Goal: Transaction & Acquisition: Purchase product/service

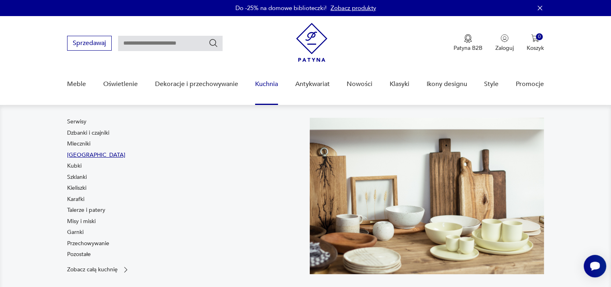
click at [72, 154] on link "[GEOGRAPHIC_DATA]" at bounding box center [96, 155] width 58 height 8
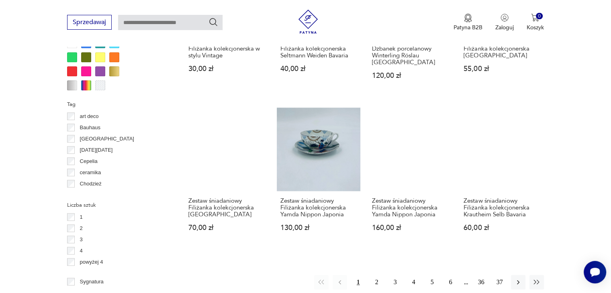
scroll to position [729, 0]
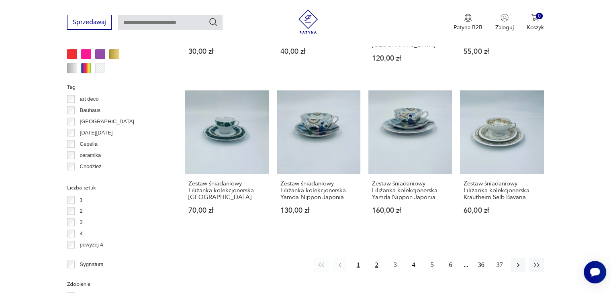
click at [379, 258] on button "2" at bounding box center [377, 265] width 14 height 14
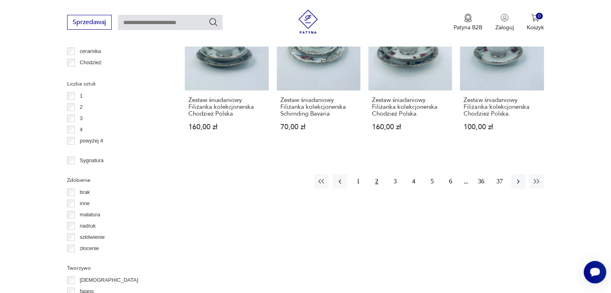
scroll to position [853, 0]
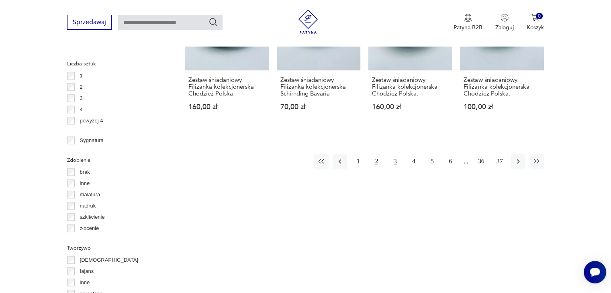
click at [394, 154] on button "3" at bounding box center [395, 161] width 14 height 14
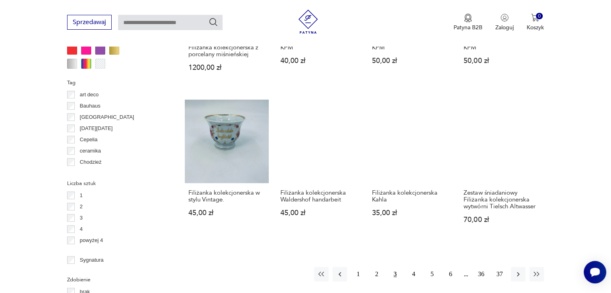
scroll to position [737, 0]
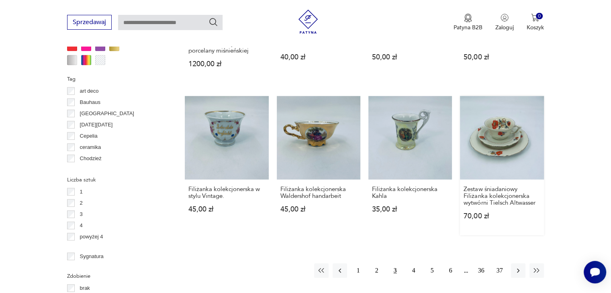
click at [498, 148] on link "Zestaw śniadaniowy Filiżanka kolekcjonerska wytwórni Tielsch Altwasser 70,00 zł" at bounding box center [502, 165] width 84 height 139
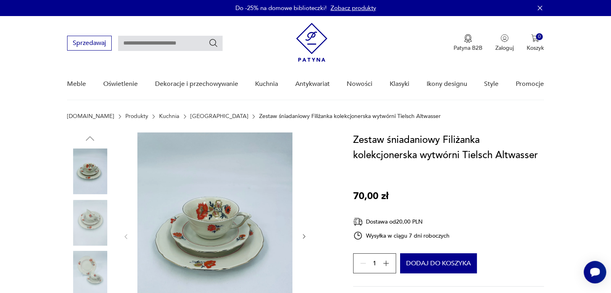
click at [88, 213] on img at bounding box center [90, 223] width 46 height 46
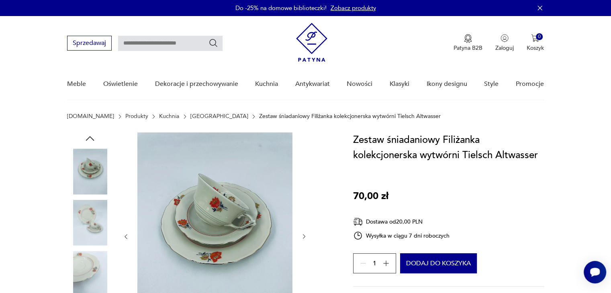
click at [90, 166] on img at bounding box center [90, 172] width 46 height 46
click at [98, 269] on img at bounding box center [90, 274] width 46 height 46
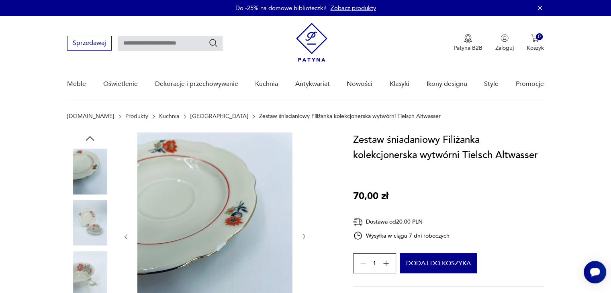
click at [88, 226] on img at bounding box center [90, 223] width 46 height 46
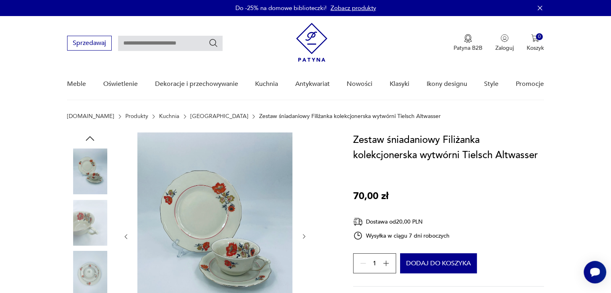
click at [204, 219] on img at bounding box center [214, 236] width 155 height 207
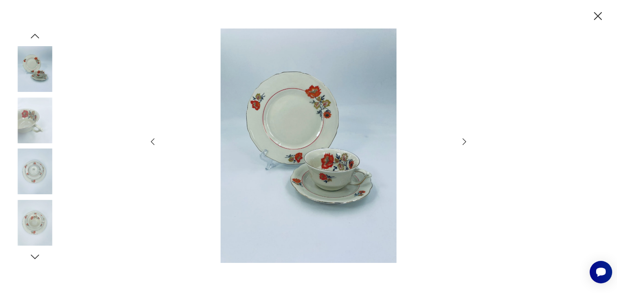
click at [347, 172] on img at bounding box center [309, 146] width 286 height 235
click at [599, 16] on icon "button" at bounding box center [599, 16] width 8 height 8
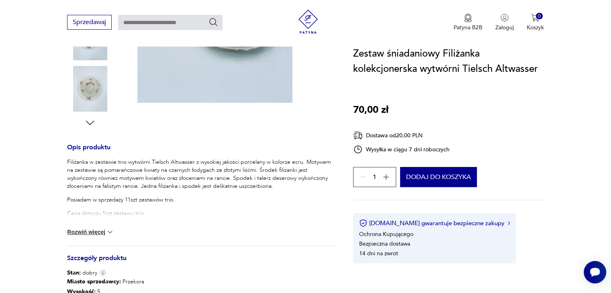
scroll to position [243, 0]
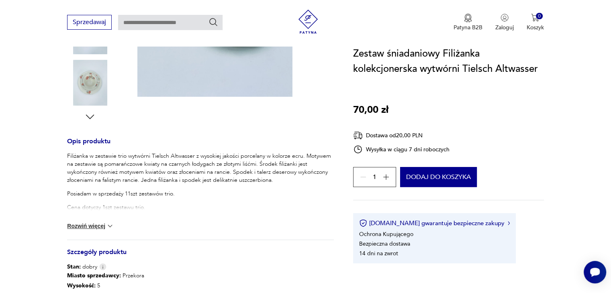
click at [91, 229] on button "Rozwiń więcej" at bounding box center [90, 226] width 47 height 8
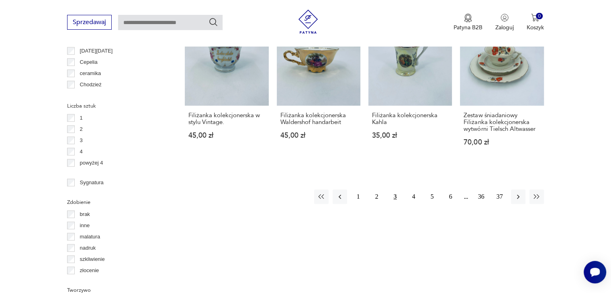
scroll to position [853, 0]
